Goal: Use online tool/utility: Utilize a website feature to perform a specific function

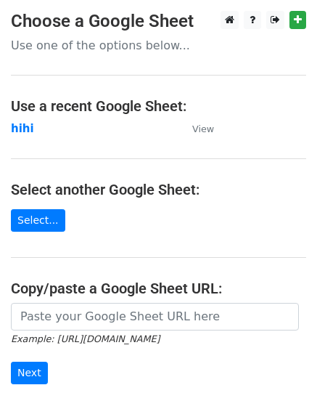
scroll to position [145, 0]
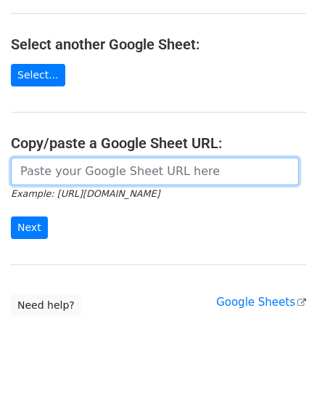
paste input "[URL][DOMAIN_NAME]"
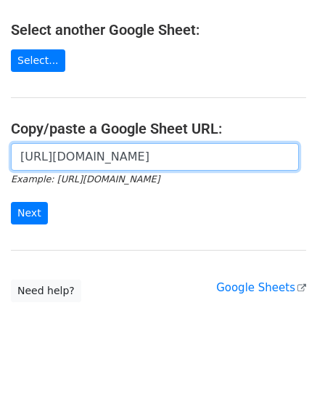
scroll to position [182, 0]
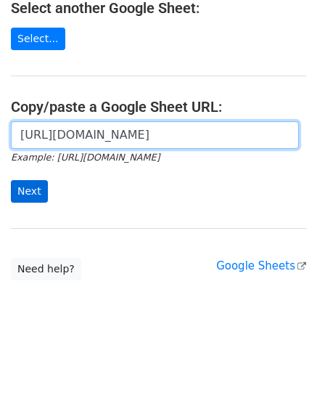
type input "https://docs.google.com/spreadsheets/d/1Tvp_A4JdEwzuKpV_ynoWNK_1PwziVONihPLfM1l…"
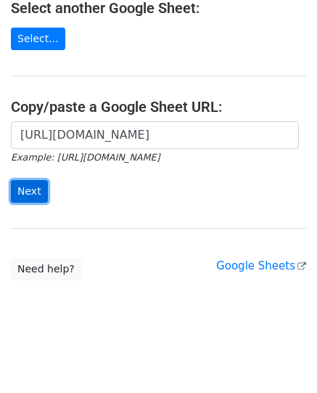
click at [20, 193] on input "Next" at bounding box center [29, 191] width 37 height 23
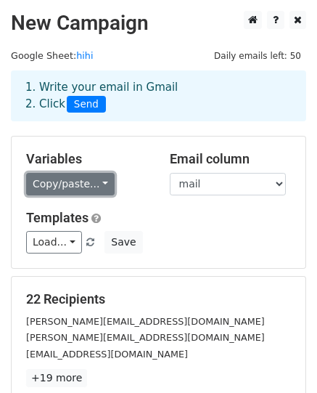
click at [94, 181] on link "Copy/paste..." at bounding box center [70, 184] width 89 height 23
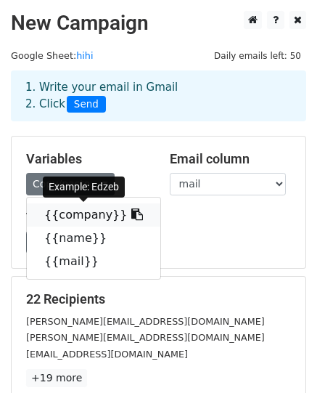
click at [79, 216] on link "{{company}}" at bounding box center [94, 214] width 134 height 23
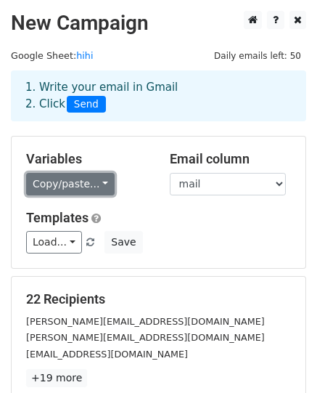
click at [70, 182] on link "Copy/paste..." at bounding box center [70, 184] width 89 height 23
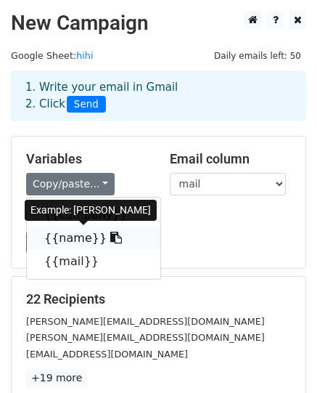
click at [60, 240] on link "{{name}}" at bounding box center [94, 238] width 134 height 23
